Goal: Task Accomplishment & Management: Complete application form

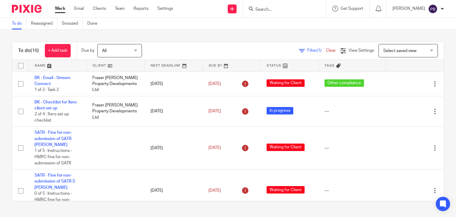
click at [297, 10] on input "Search" at bounding box center [281, 9] width 53 height 5
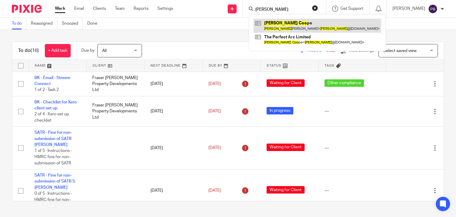
type input "[PERSON_NAME]"
click at [292, 26] on link at bounding box center [318, 26] width 128 height 14
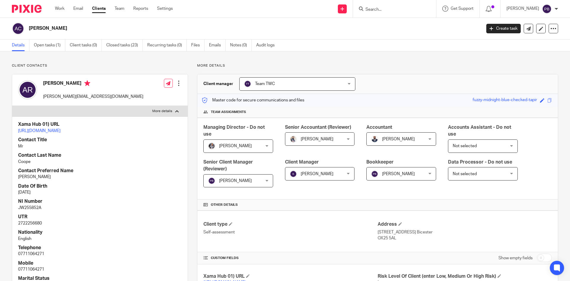
click at [377, 9] on input "Search" at bounding box center [391, 9] width 53 height 5
type input "the perfect"
click at [428, 8] on button "reset" at bounding box center [426, 8] width 6 height 6
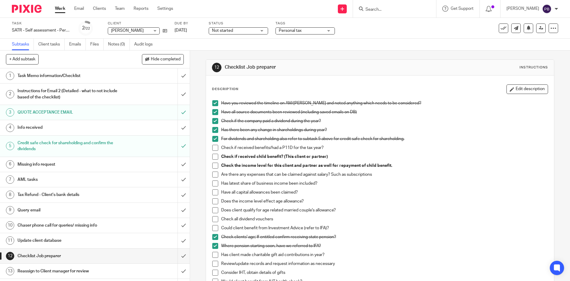
scroll to position [30, 0]
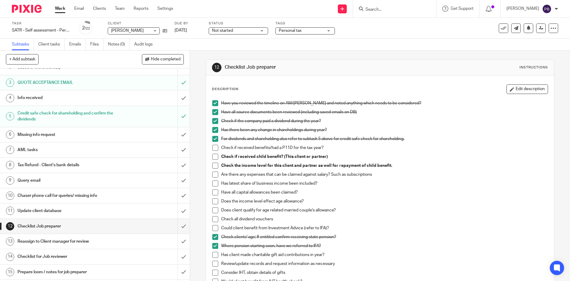
click at [390, 8] on input "Search" at bounding box center [391, 9] width 53 height 5
type input "the"
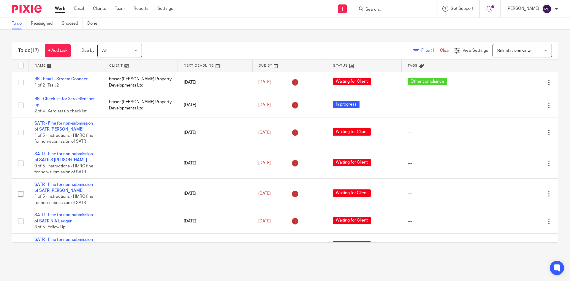
click at [388, 9] on input "Search" at bounding box center [391, 9] width 53 height 5
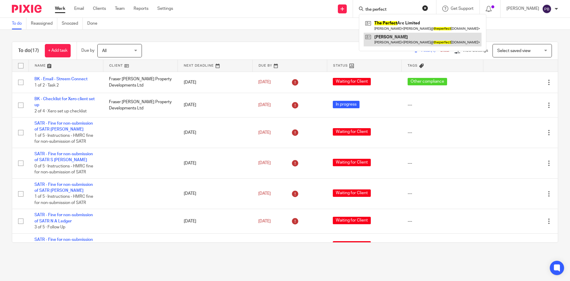
type input "the perfect"
click at [410, 41] on link at bounding box center [423, 40] width 118 height 14
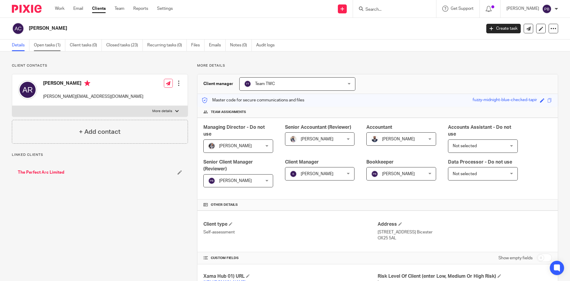
click at [46, 43] on link "Open tasks (1)" at bounding box center [49, 46] width 31 height 12
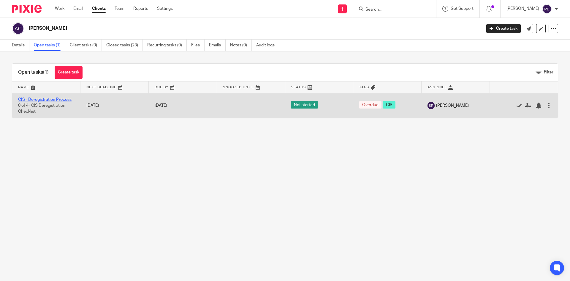
click at [48, 100] on link "CIS - Deregistration Process" at bounding box center [44, 99] width 53 height 4
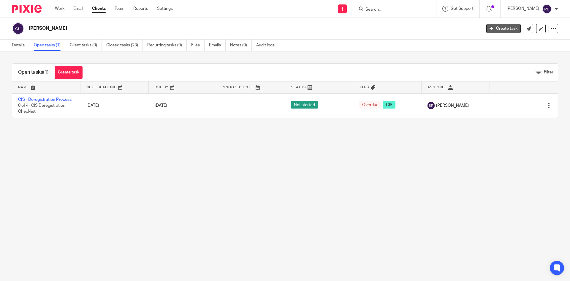
click at [497, 27] on link "Create task" at bounding box center [504, 29] width 34 height 10
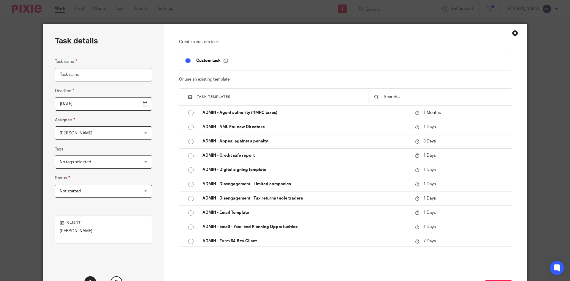
click at [391, 95] on input "text" at bounding box center [445, 97] width 123 height 7
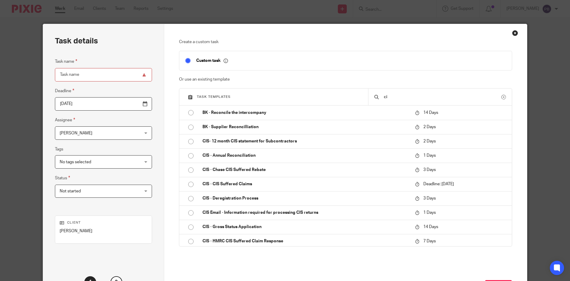
type input "c"
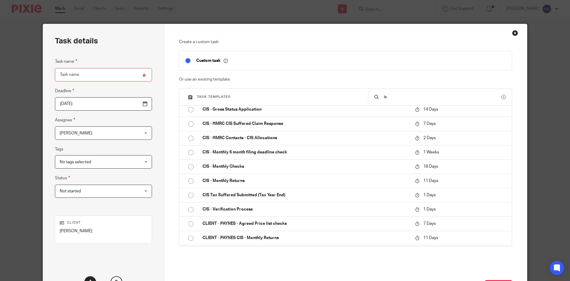
scroll to position [238, 0]
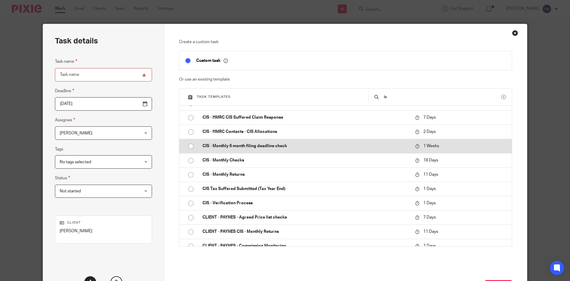
type input "is"
click at [253, 145] on p "CIS - Monthly 6 month filing deadline check" at bounding box center [306, 146] width 207 height 6
type input "[DATE]"
type input "CIS - Monthly 6 month filing deadline check"
checkbox input "false"
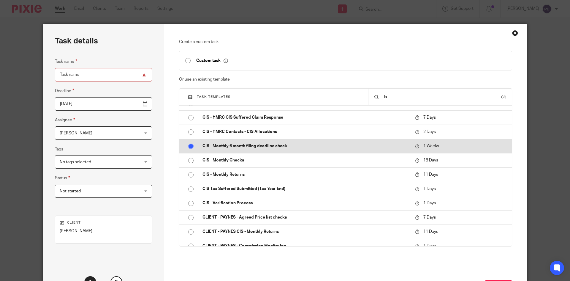
radio input "true"
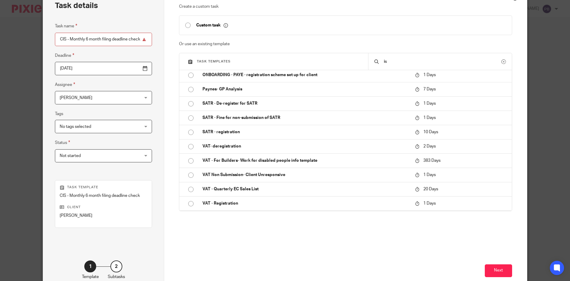
scroll to position [70, 0]
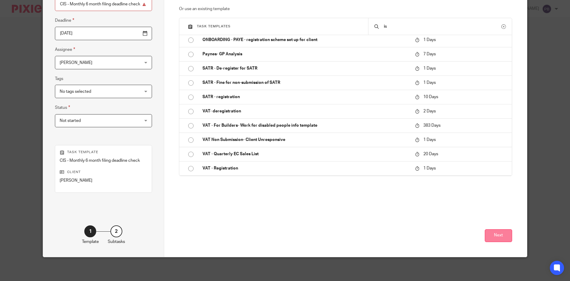
click at [502, 237] on button "Next" at bounding box center [498, 235] width 27 height 13
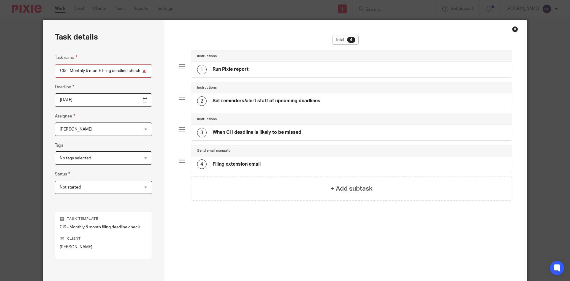
scroll to position [0, 0]
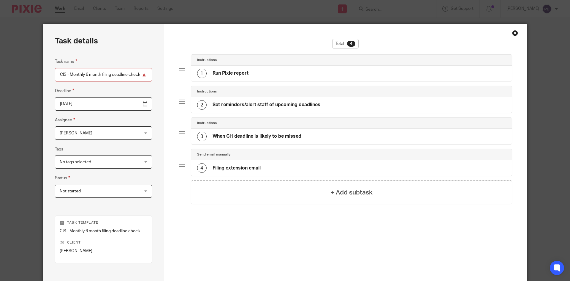
click at [237, 105] on h4 "Set reminders/alert staff of upcoming deadlines" at bounding box center [267, 105] width 108 height 6
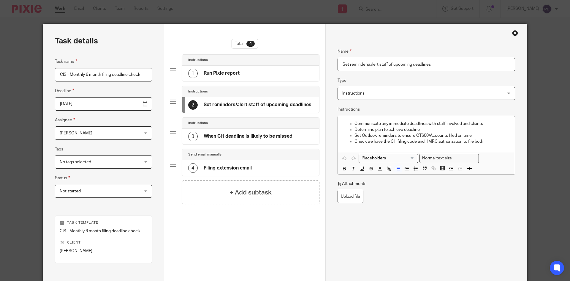
click at [225, 73] on h4 "Run Pixie report" at bounding box center [222, 73] width 36 height 6
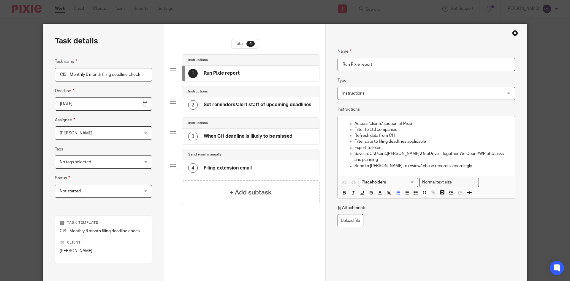
click at [240, 136] on h4 "When CH deadline is likely to be missed" at bounding box center [248, 136] width 89 height 6
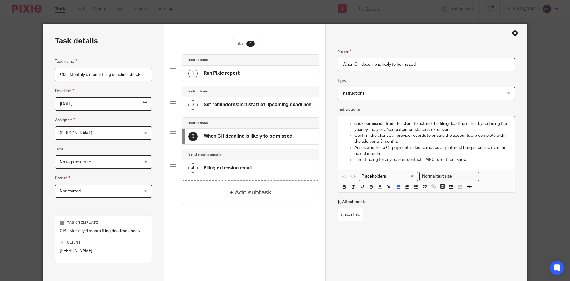
click at [515, 32] on div "Close this dialog window" at bounding box center [516, 33] width 6 height 6
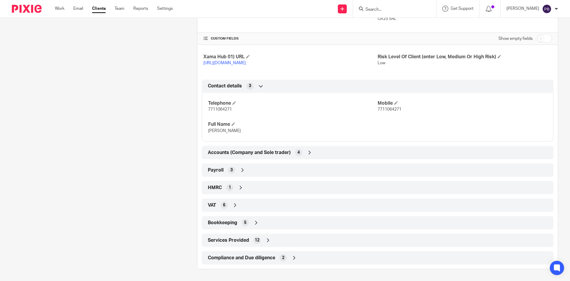
scroll to position [226, 0]
click at [238, 188] on icon at bounding box center [241, 188] width 6 height 6
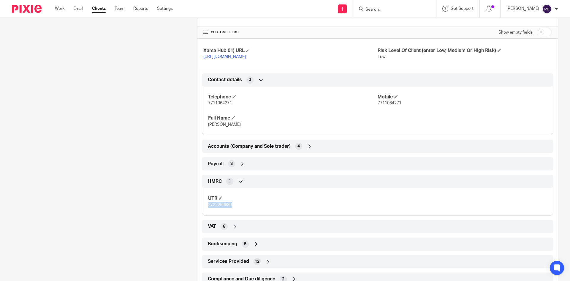
drag, startPoint x: 232, startPoint y: 212, endPoint x: 201, endPoint y: 212, distance: 30.9
click at [202, 212] on div "UTR 2722256680" at bounding box center [378, 199] width 352 height 32
copy span "2722256680"
